Goal: Task Accomplishment & Management: Manage account settings

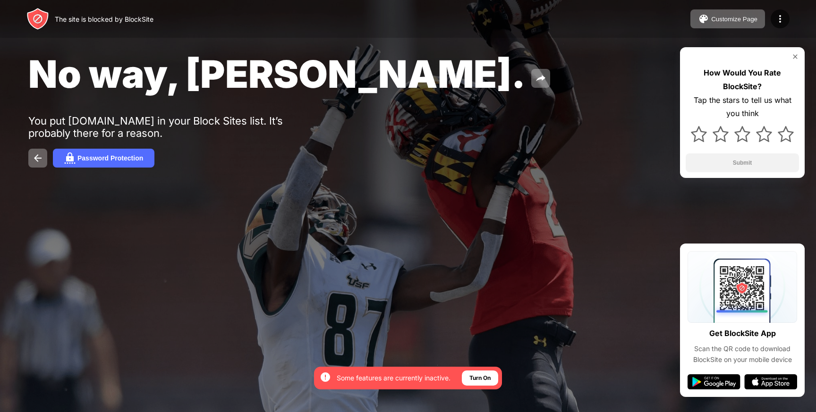
click at [303, 256] on div at bounding box center [408, 206] width 816 height 412
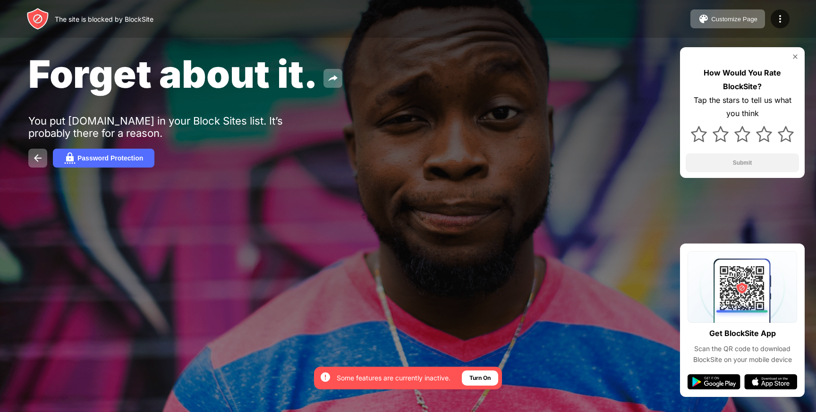
click at [201, 149] on div "Forget about it. You put reddit.com in your Block Sites list. It’s probably the…" at bounding box center [408, 109] width 816 height 219
